Goal: Task Accomplishment & Management: Manage account settings

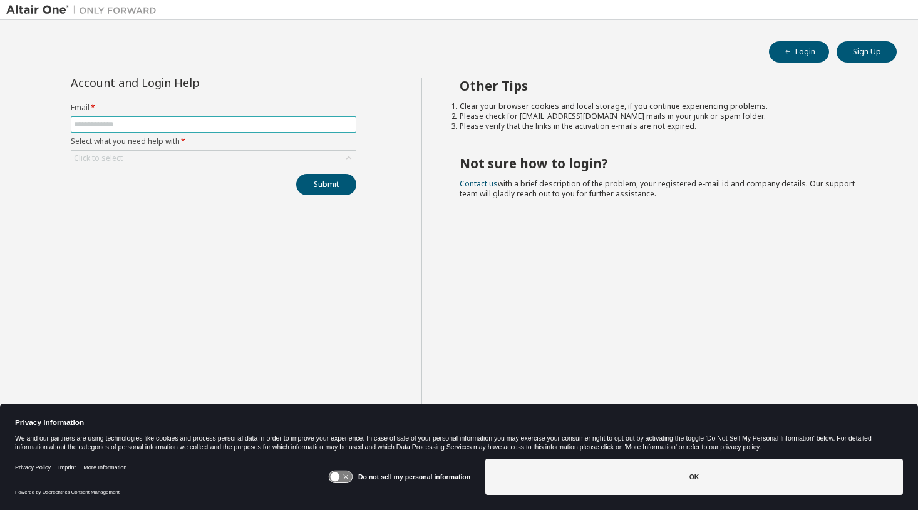
click at [137, 122] on input "text" at bounding box center [213, 125] width 279 height 10
type input "**********"
click at [127, 160] on div "Click to select" at bounding box center [213, 158] width 284 height 15
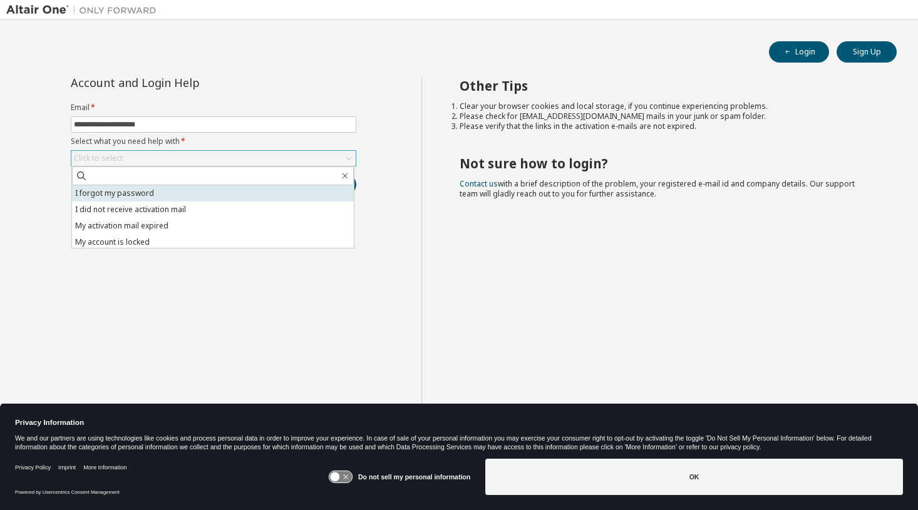
click at [119, 194] on li "I forgot my password" at bounding box center [213, 193] width 282 height 16
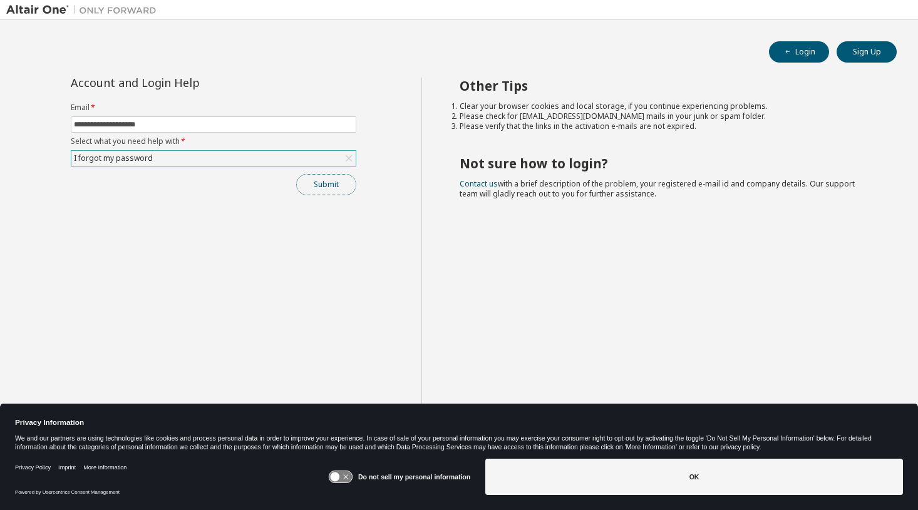
click at [318, 187] on button "Submit" at bounding box center [326, 184] width 60 height 21
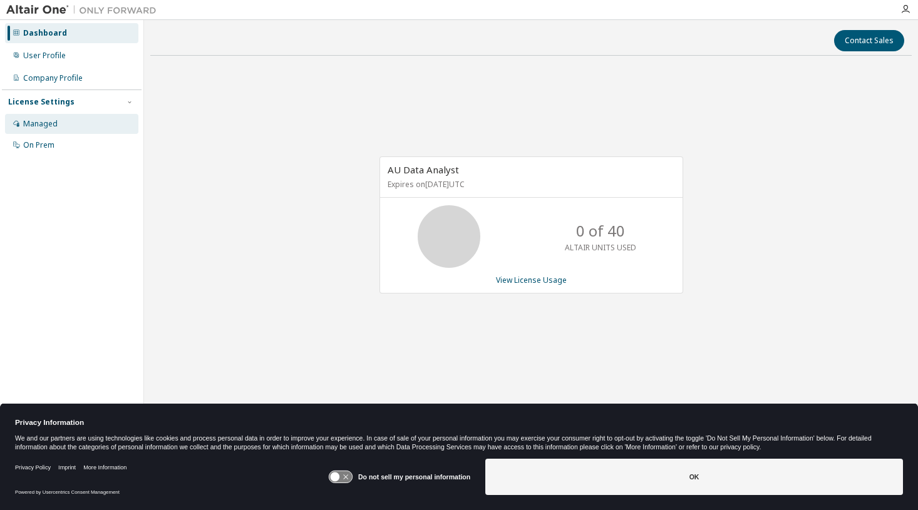
click at [49, 127] on div "Managed" at bounding box center [40, 124] width 34 height 10
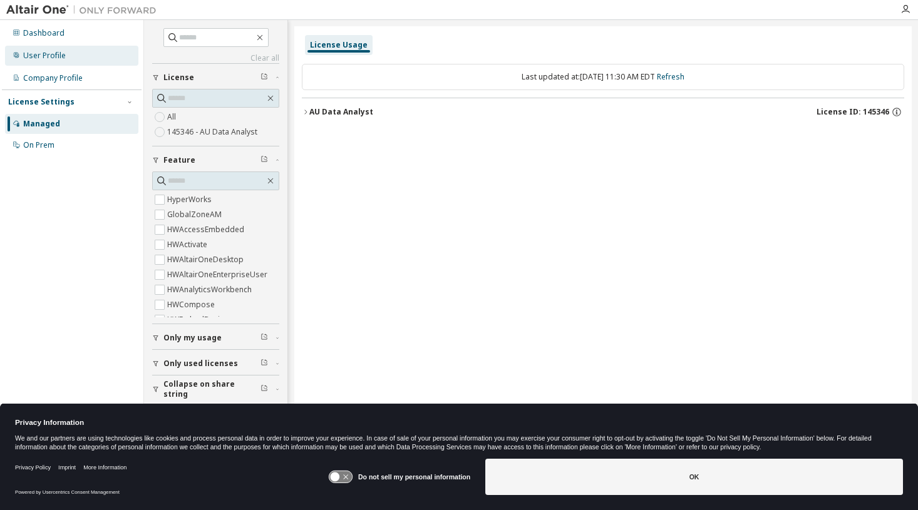
click at [41, 55] on div "User Profile" at bounding box center [44, 56] width 43 height 10
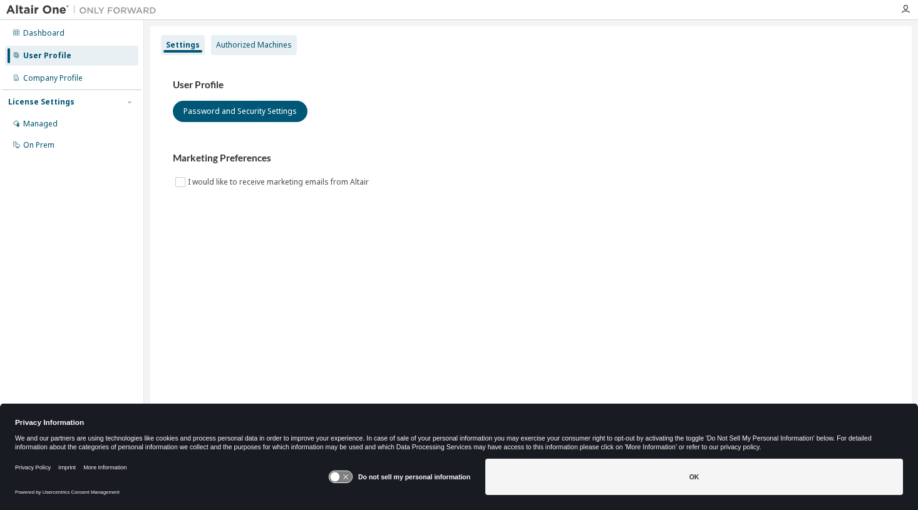
click at [220, 47] on div "Authorized Machines" at bounding box center [254, 45] width 76 height 10
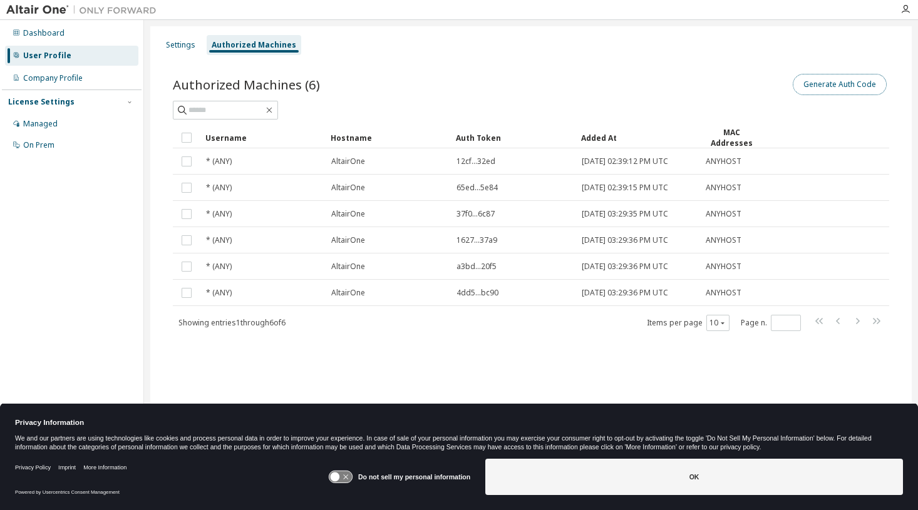
click at [822, 83] on button "Generate Auth Code" at bounding box center [840, 84] width 94 height 21
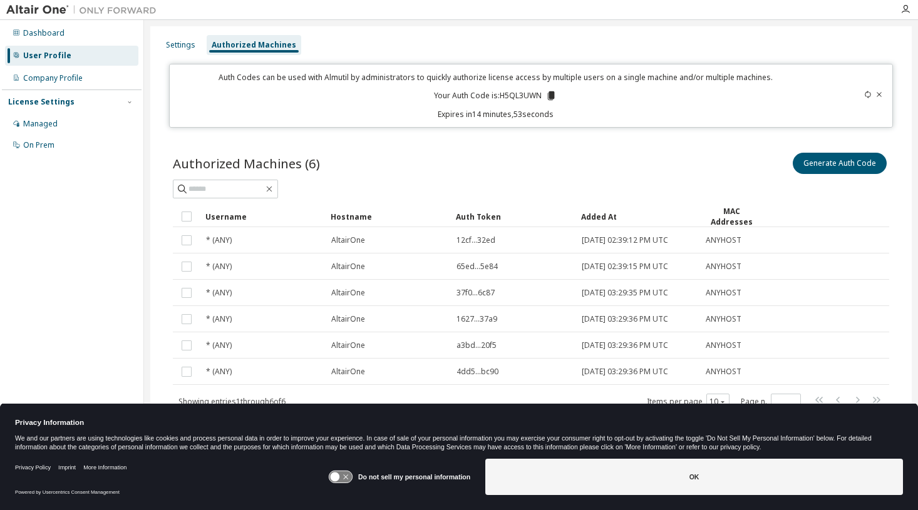
click at [521, 90] on div "Auth Codes can be used with Almutil by administrators to quickly authorize lice…" at bounding box center [495, 96] width 637 height 48
click at [515, 94] on p "Your Auth Code is: H5QL3UWN" at bounding box center [495, 95] width 123 height 11
copy p "H5QL3UWN"
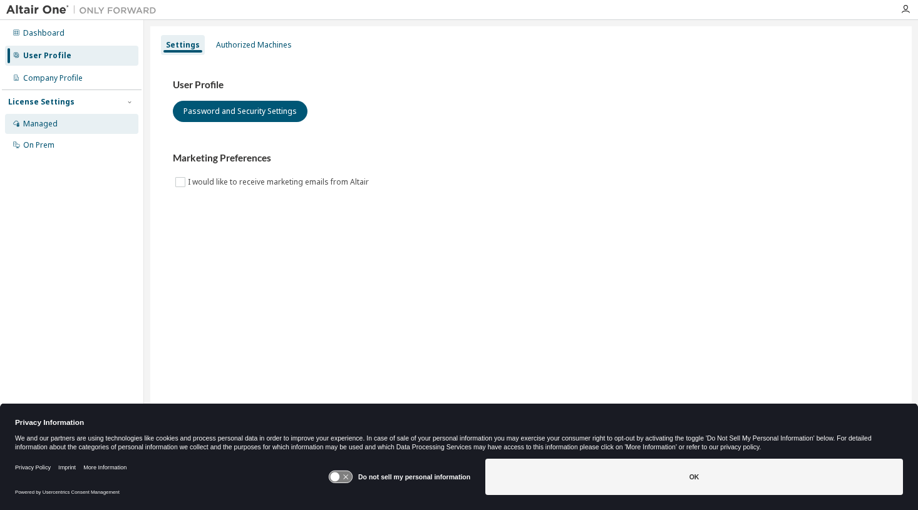
click at [58, 123] on div "Managed" at bounding box center [71, 124] width 133 height 20
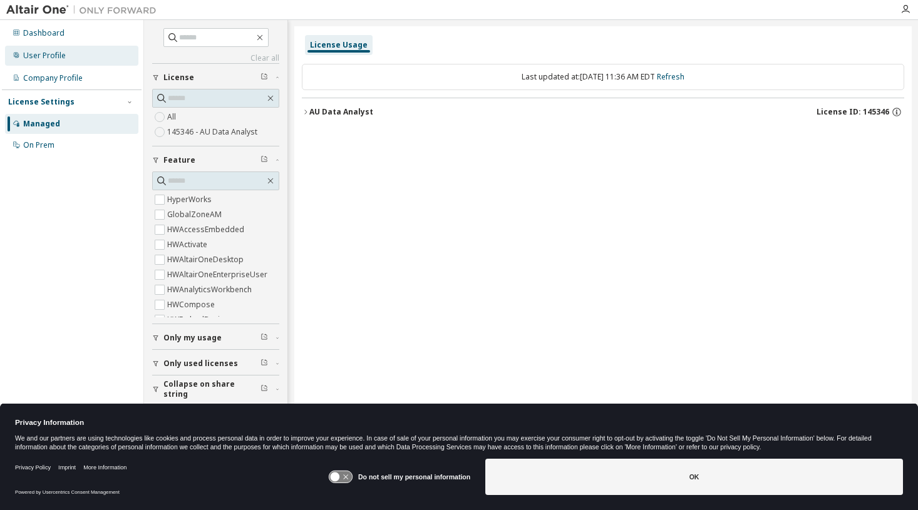
click at [46, 58] on div "User Profile" at bounding box center [44, 56] width 43 height 10
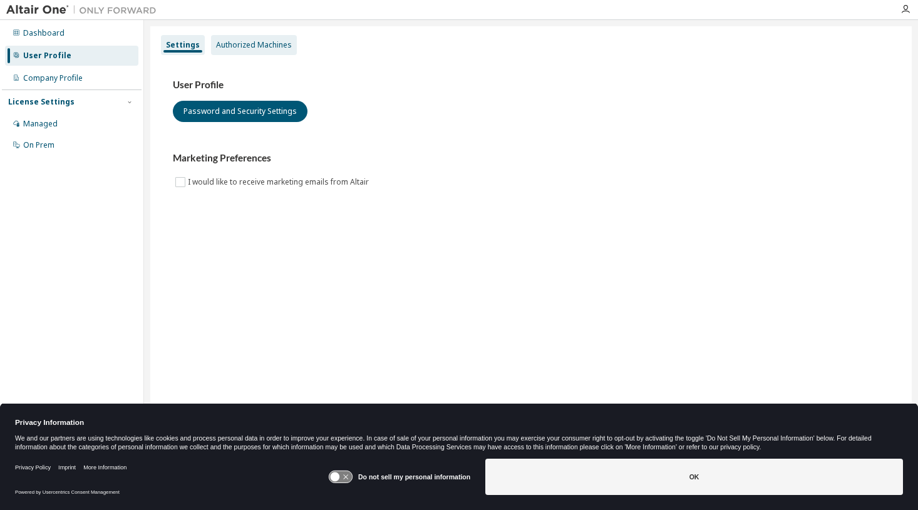
click at [236, 43] on div "Authorized Machines" at bounding box center [254, 45] width 76 height 10
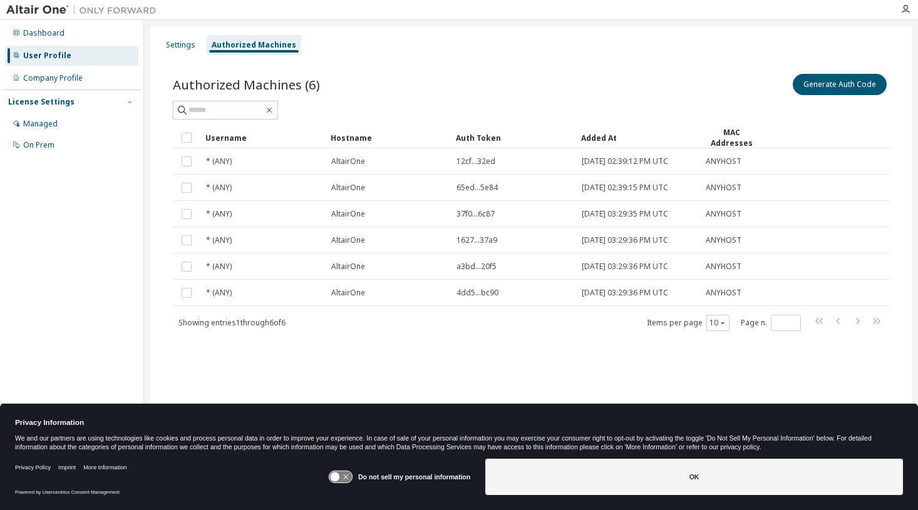
click at [319, 363] on div "Authorized Machines (6) Generate Auth Code Clear Load Save Save As Field Operat…" at bounding box center [531, 210] width 747 height 308
click at [43, 38] on div "Dashboard" at bounding box center [71, 33] width 133 height 20
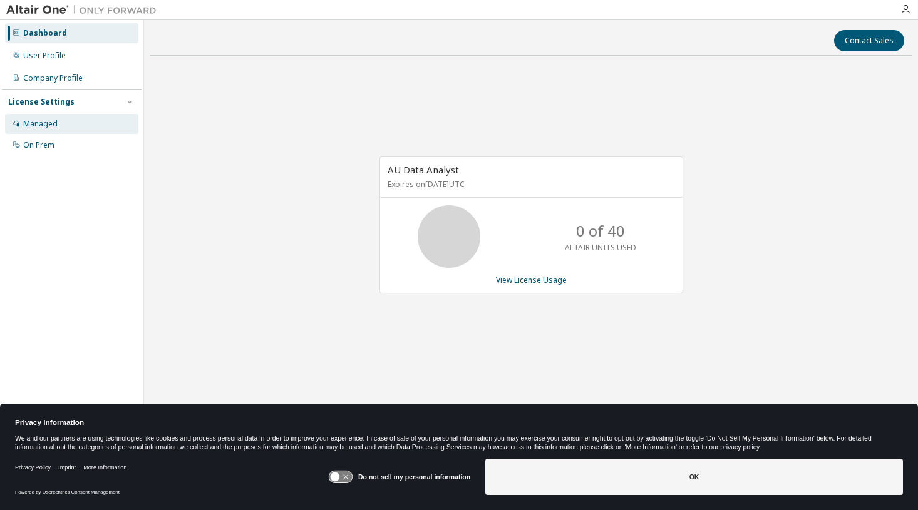
click at [58, 122] on div "Managed" at bounding box center [71, 124] width 133 height 20
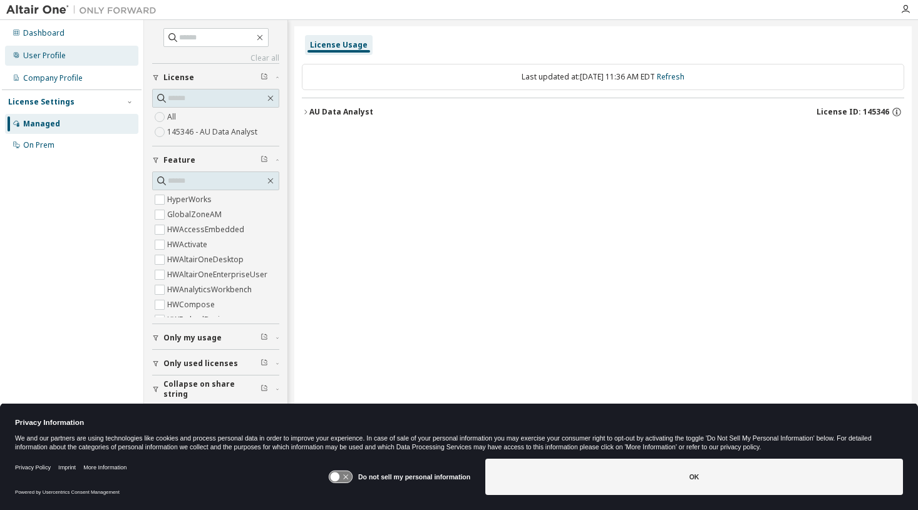
click at [60, 51] on div "User Profile" at bounding box center [44, 56] width 43 height 10
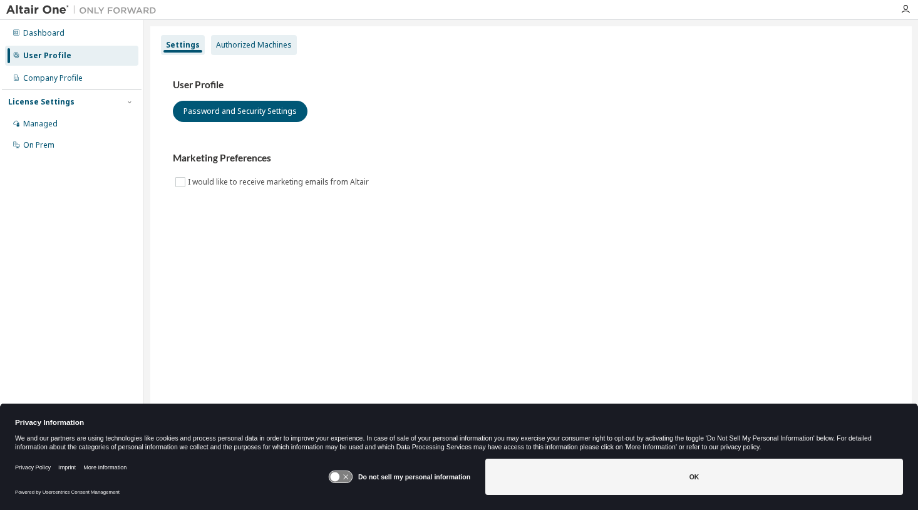
click at [262, 46] on div "Authorized Machines" at bounding box center [254, 45] width 76 height 10
